Goal: Information Seeking & Learning: Learn about a topic

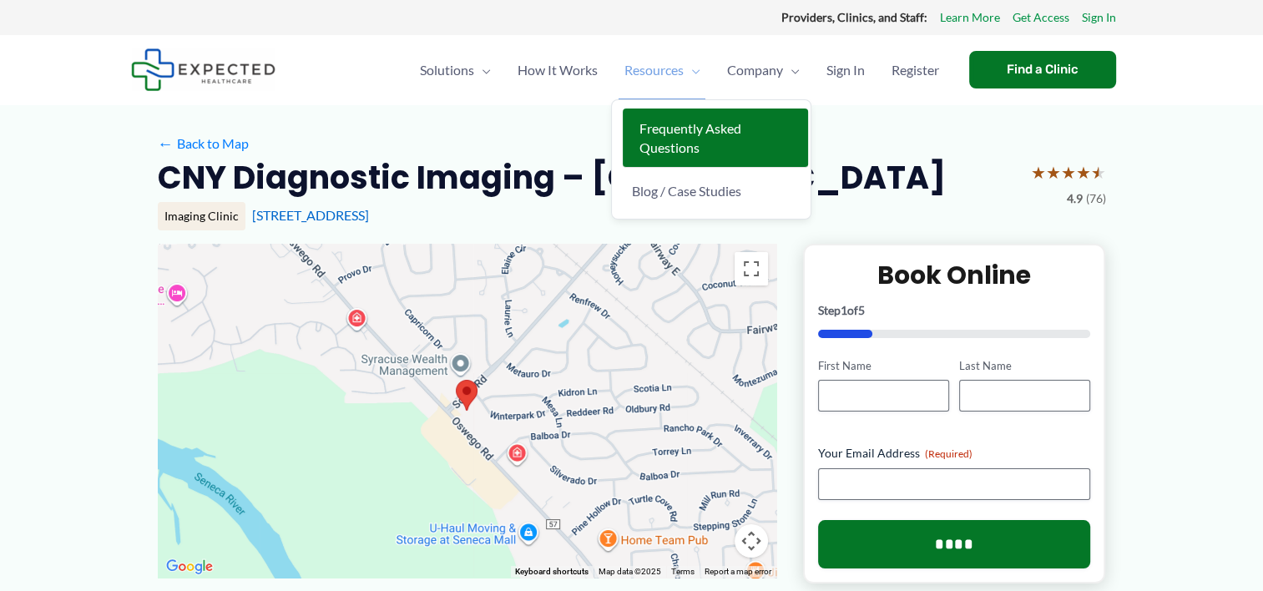
click at [671, 130] on span "Frequently Asked Questions" at bounding box center [690, 137] width 102 height 35
